Goal: Find specific page/section: Find specific page/section

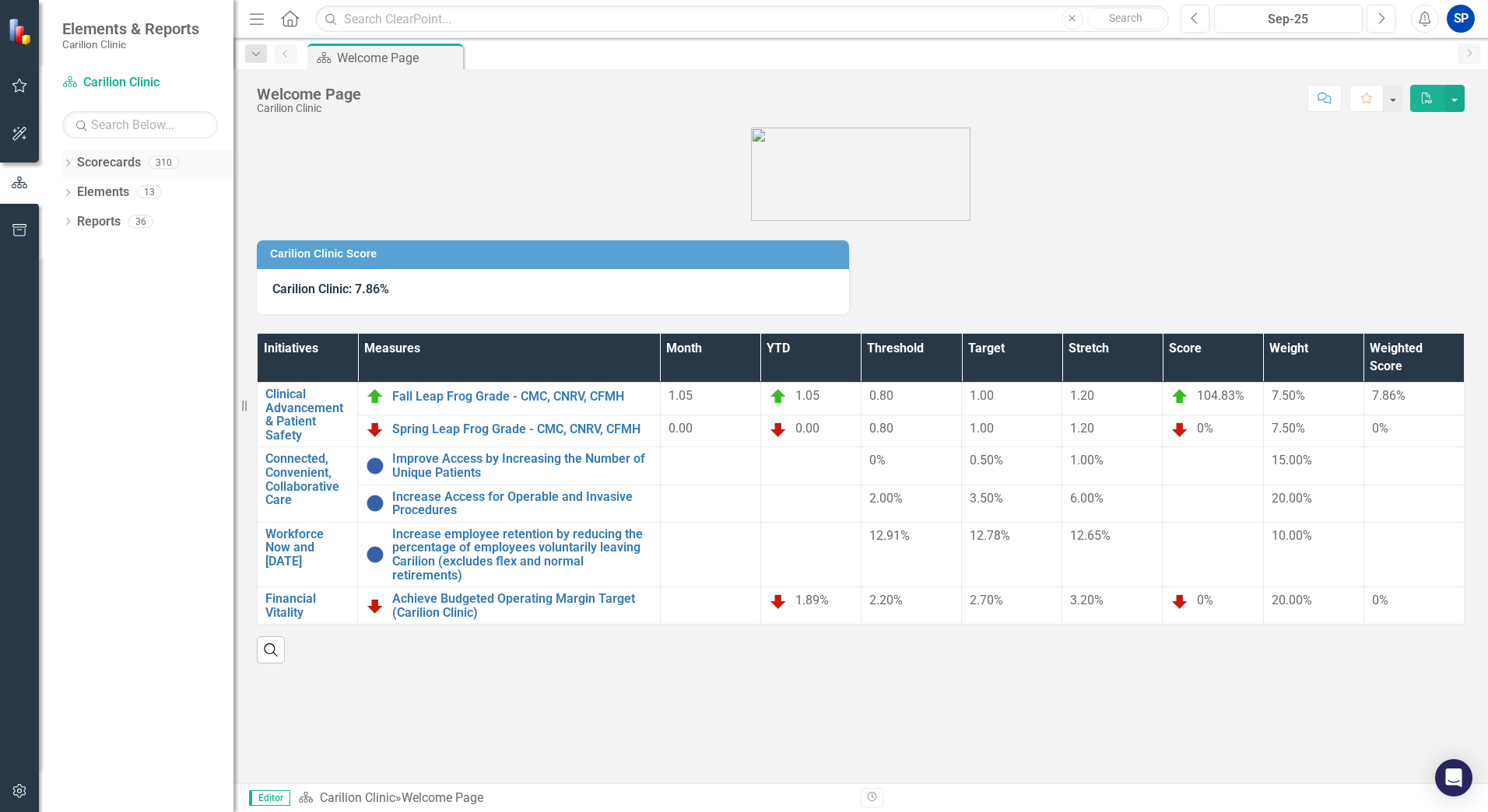
click at [67, 158] on div "Dropdown" at bounding box center [67, 164] width 11 height 13
click at [81, 195] on icon "Dropdown" at bounding box center [75, 191] width 12 height 9
click at [137, 225] on link "Department of FCM" at bounding box center [167, 222] width 133 height 18
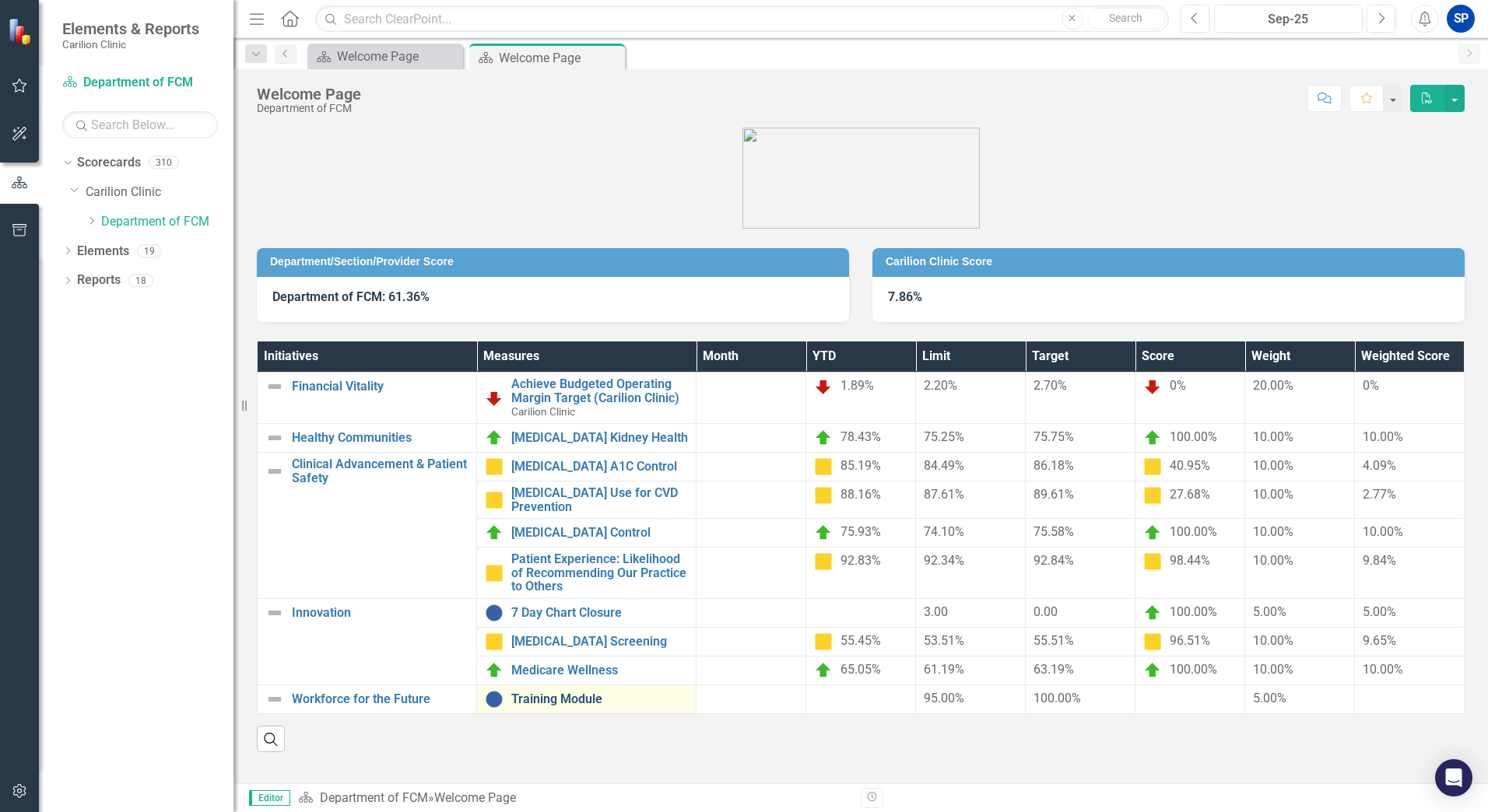
click at [567, 692] on link "Training Module" at bounding box center [599, 699] width 177 height 14
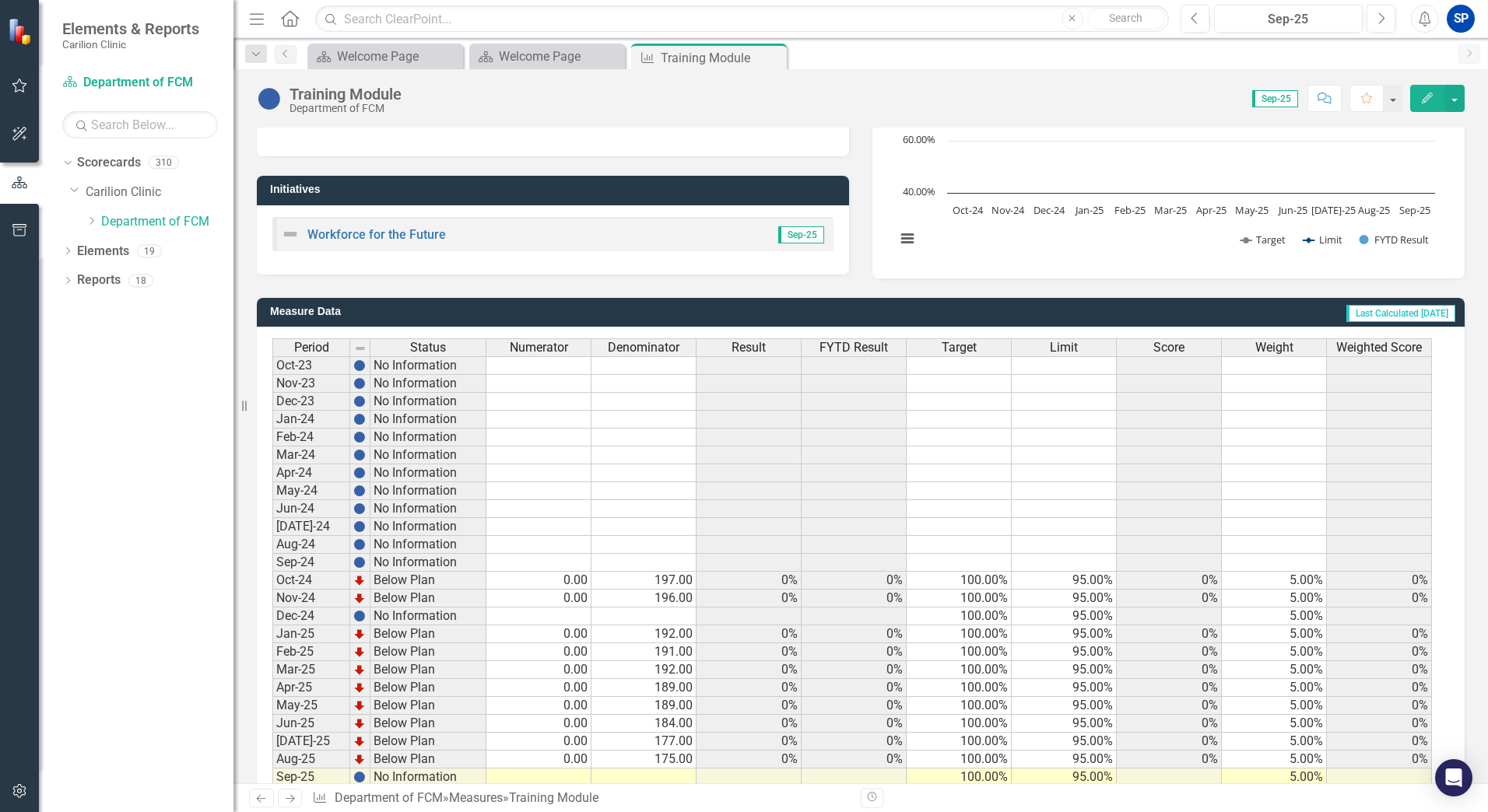
scroll to position [275, 0]
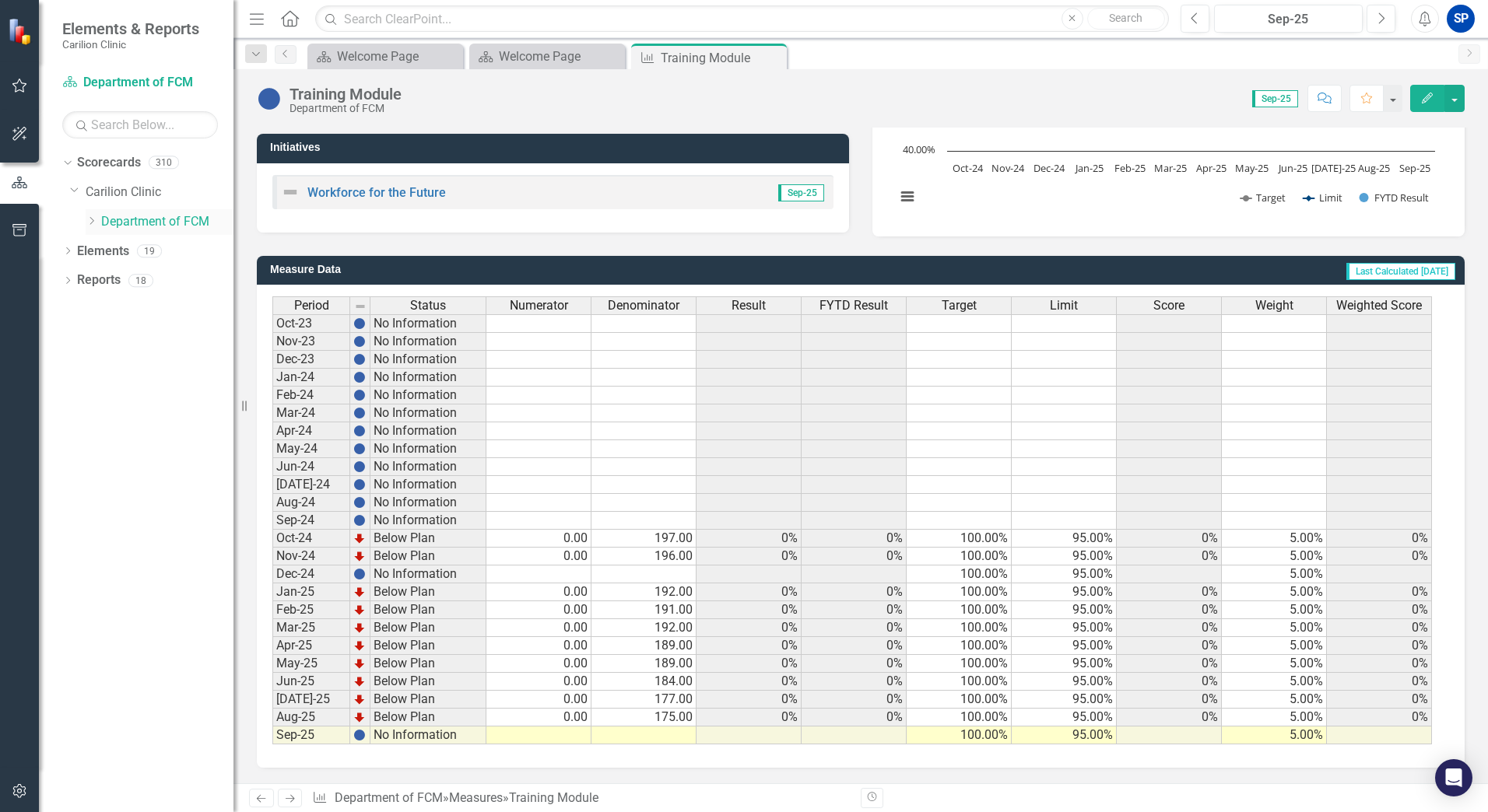
click at [93, 220] on icon at bounding box center [92, 221] width 4 height 8
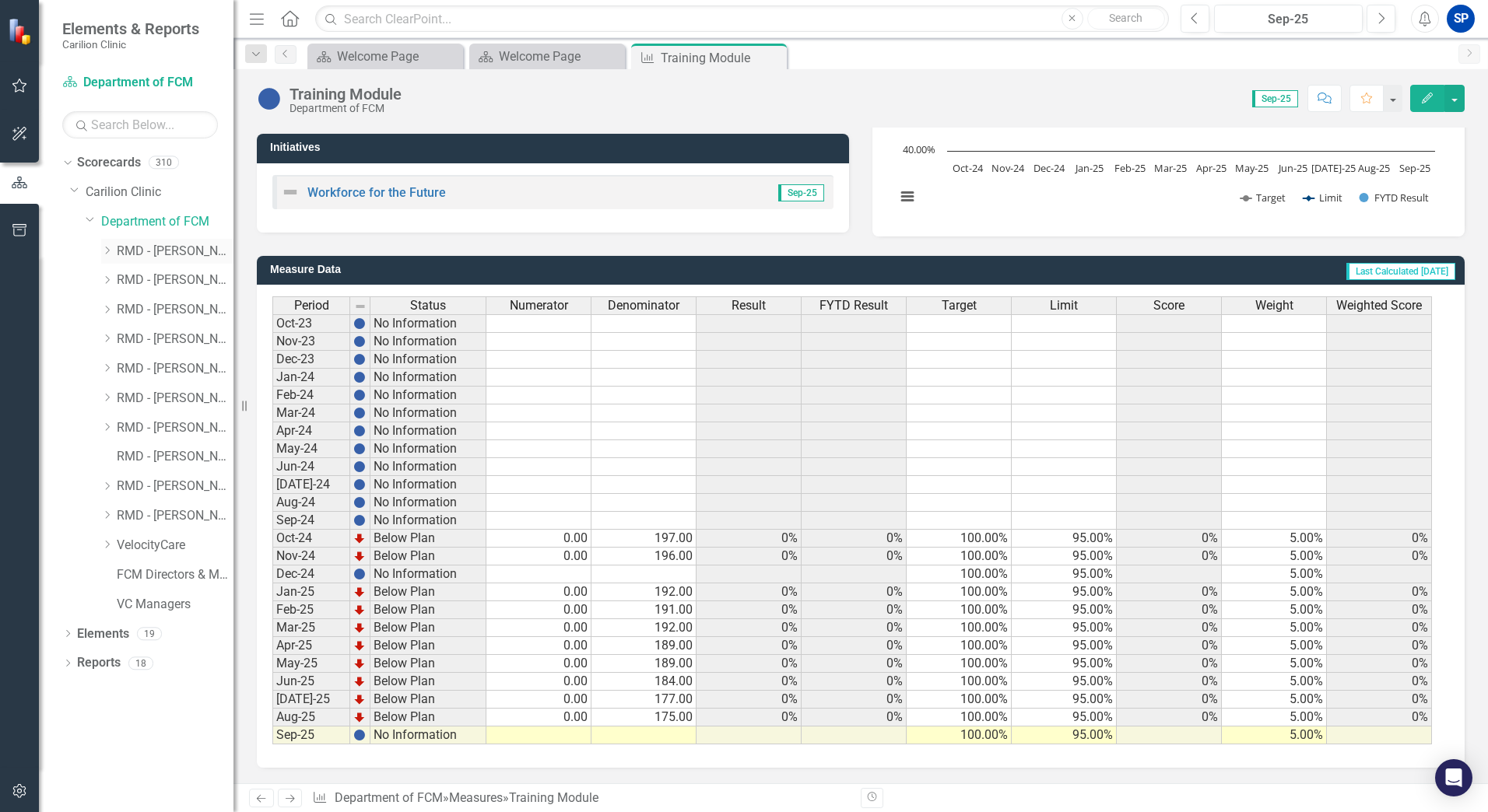
click at [106, 253] on icon "Dropdown" at bounding box center [107, 250] width 12 height 9
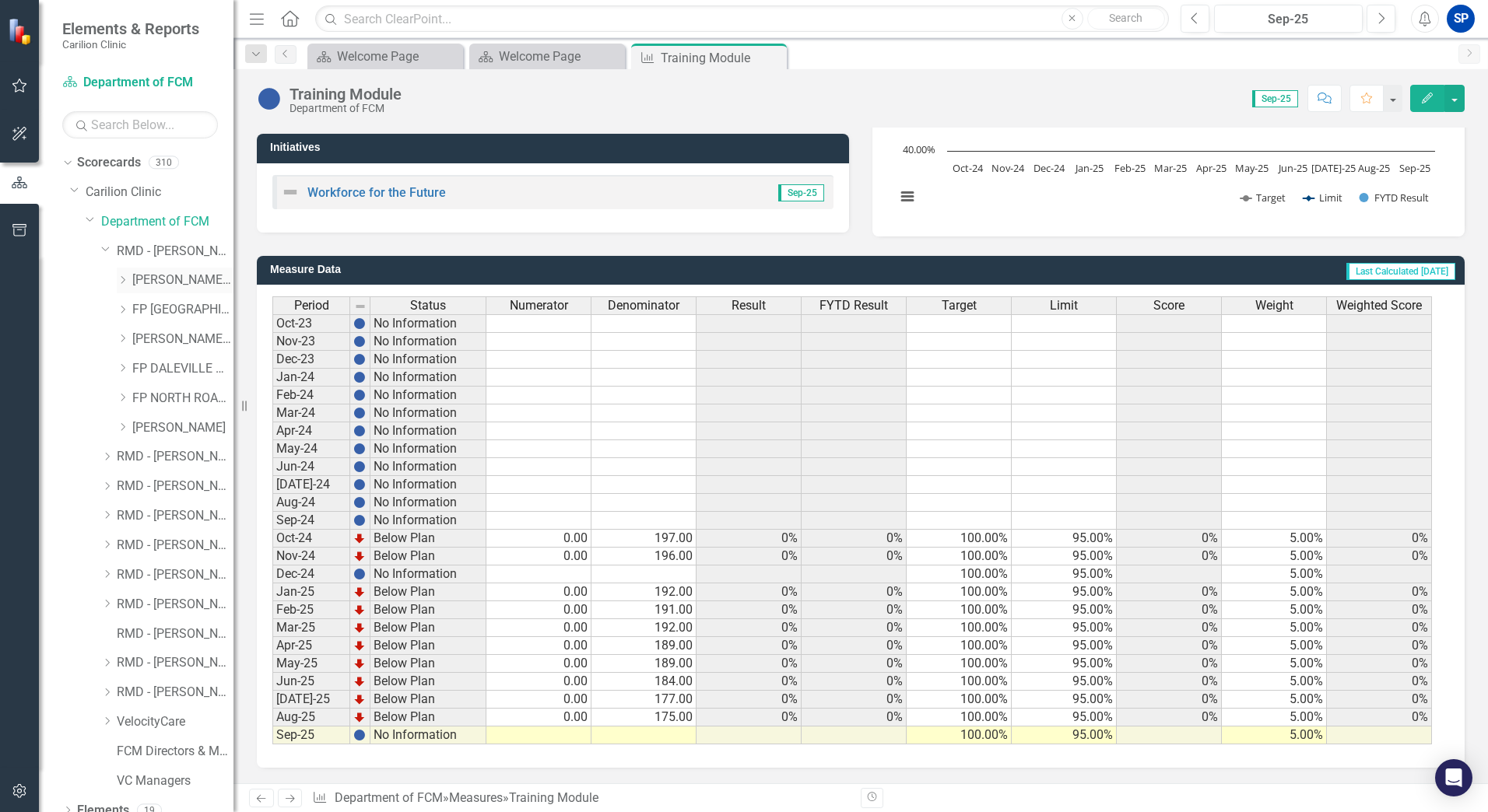
click at [121, 282] on icon "Dropdown" at bounding box center [122, 280] width 12 height 9
click at [177, 311] on link "[PERSON_NAME]" at bounding box center [190, 310] width 86 height 18
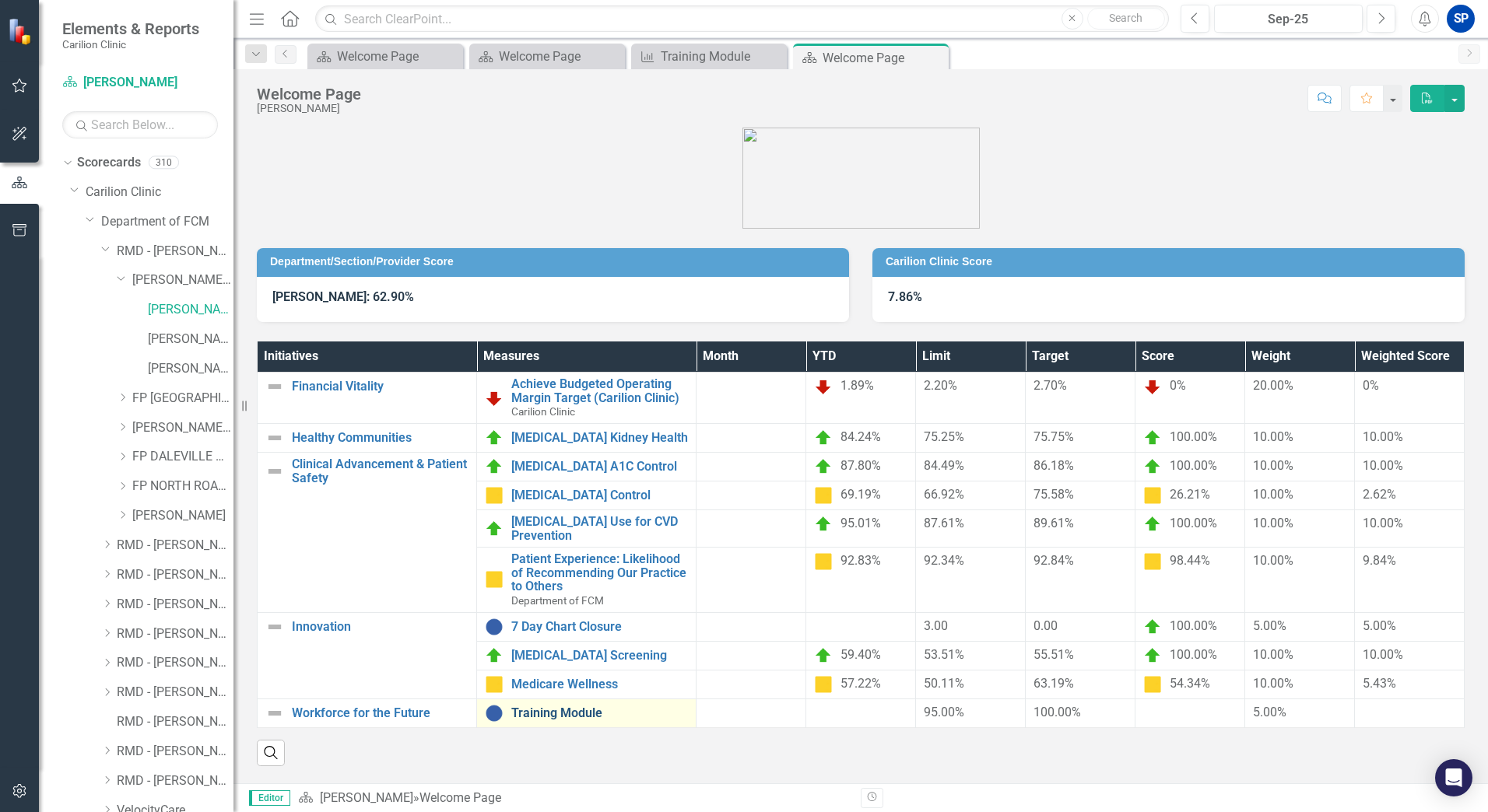
click at [549, 706] on link "Training Module" at bounding box center [599, 713] width 177 height 14
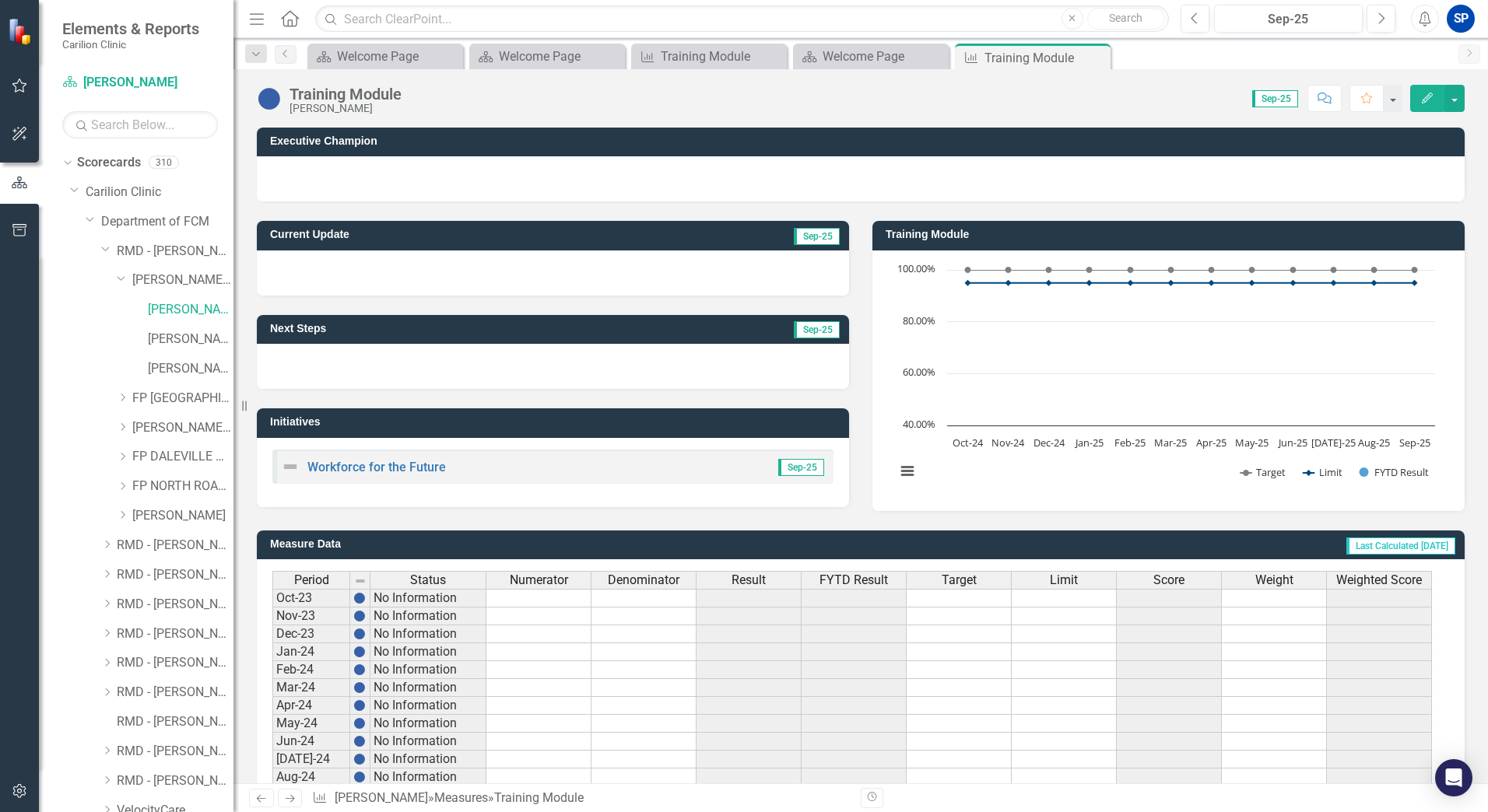
scroll to position [275, 0]
